Goal: Find specific page/section: Find specific page/section

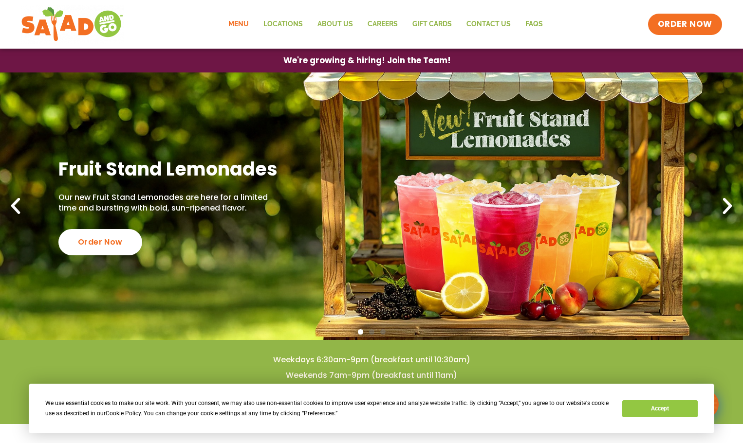
click at [239, 23] on link "Menu" at bounding box center [238, 24] width 35 height 22
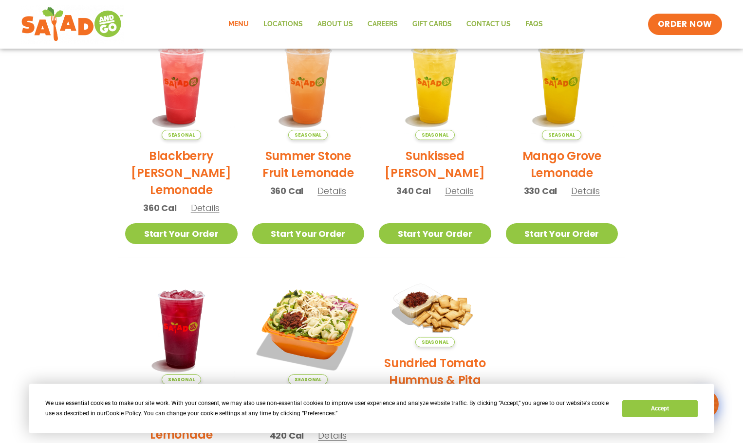
scroll to position [438, 0]
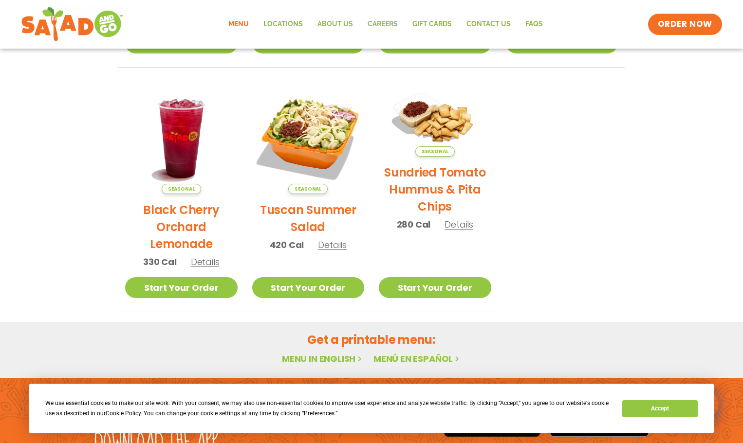
click at [324, 359] on link "Menu in English" at bounding box center [323, 359] width 82 height 12
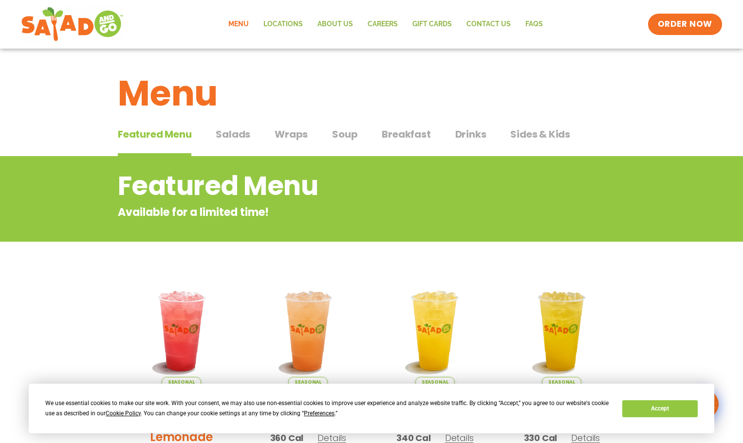
click at [233, 132] on span "Salads" at bounding box center [233, 134] width 35 height 15
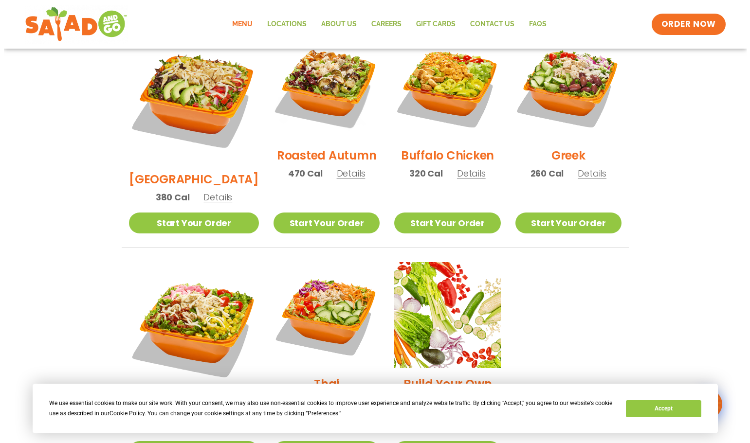
scroll to position [584, 0]
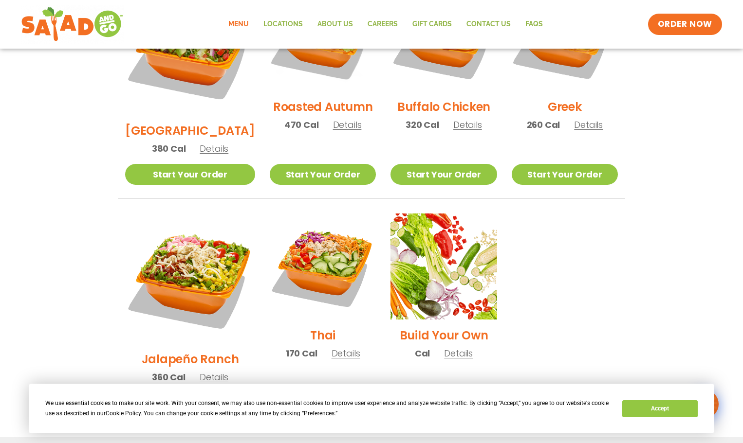
click at [212, 371] on span "Details" at bounding box center [214, 377] width 29 height 12
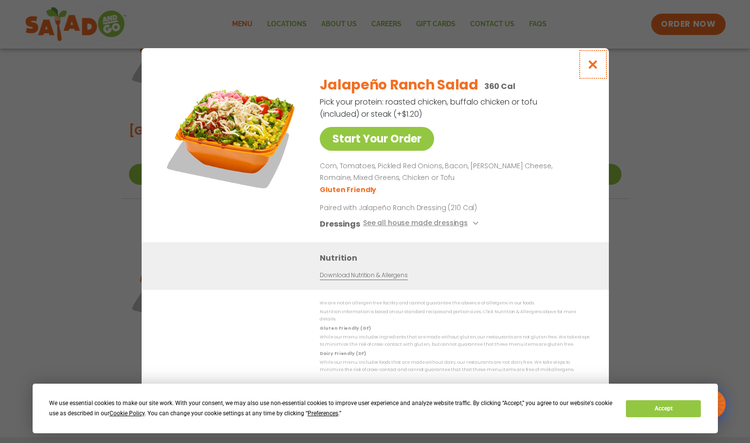
click at [594, 65] on icon "Close modal" at bounding box center [593, 64] width 12 height 10
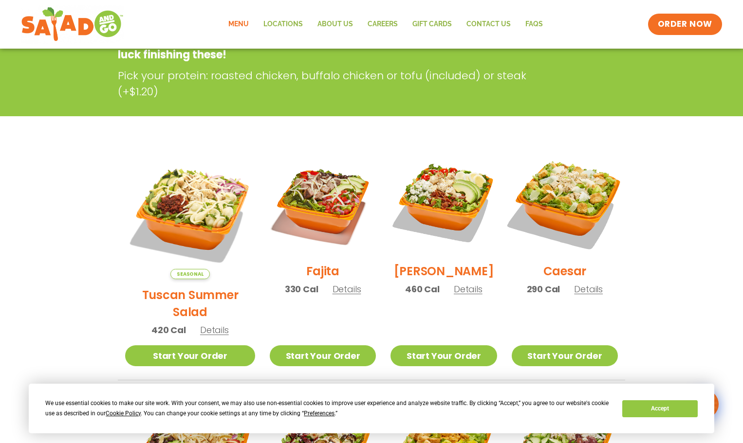
scroll to position [175, 0]
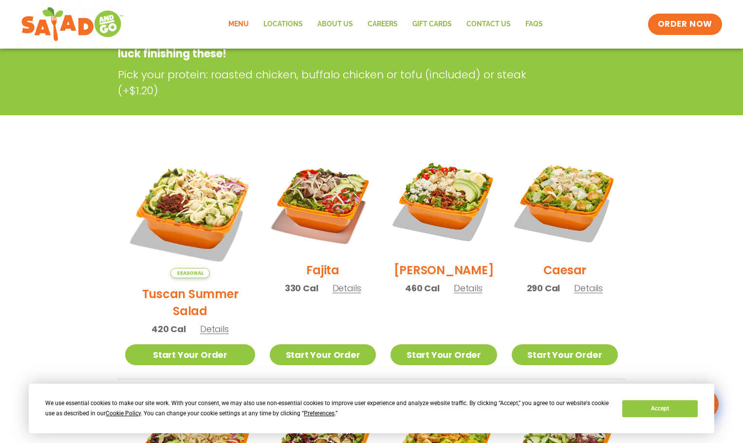
click at [464, 295] on span "Details" at bounding box center [468, 288] width 29 height 12
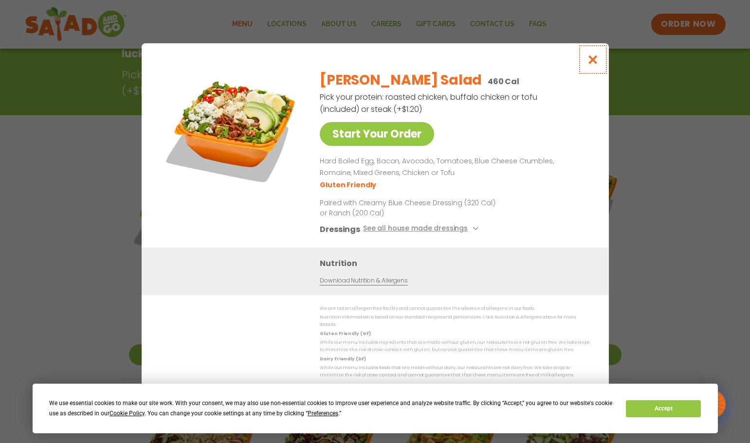
click at [593, 59] on icon "Close modal" at bounding box center [593, 60] width 12 height 10
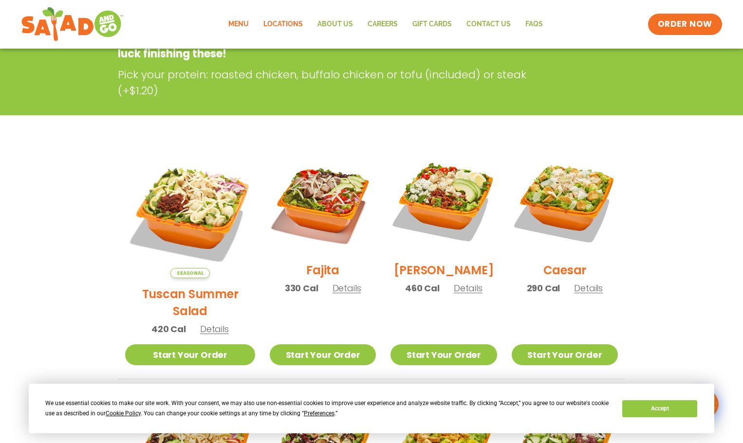
click at [287, 21] on link "Locations" at bounding box center [283, 24] width 54 height 22
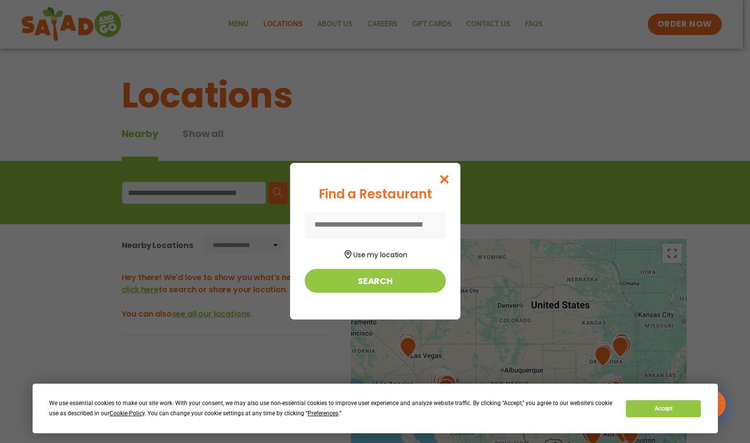
click at [353, 226] on input at bounding box center [375, 226] width 141 height 26
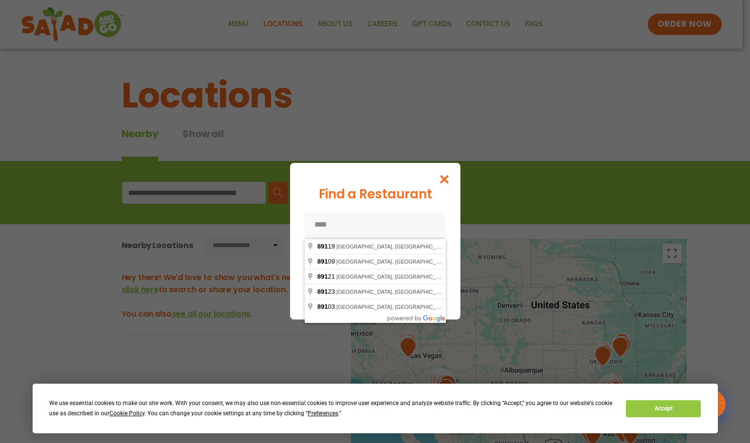
type input "*****"
